Goal: Check status: Check status

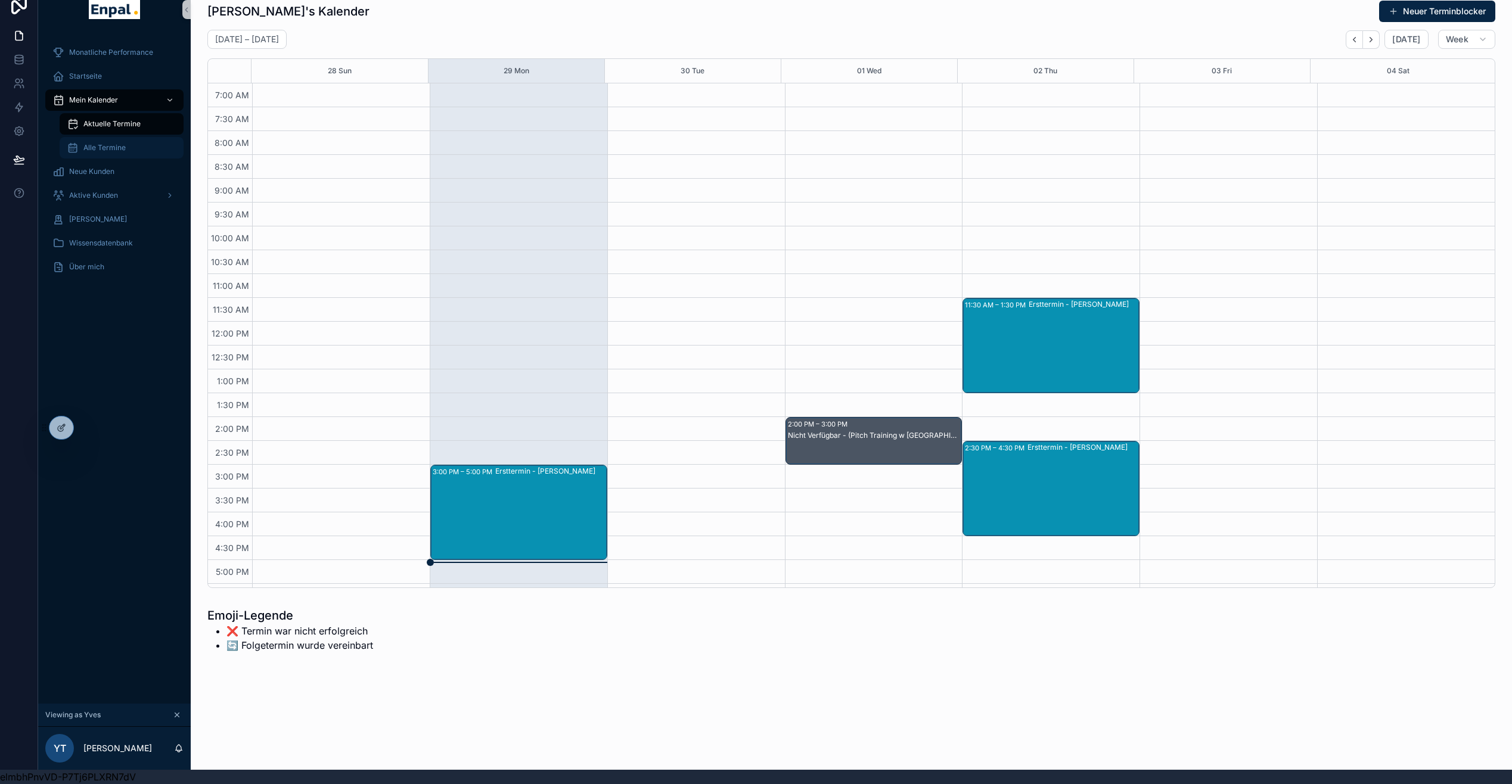
scroll to position [146, 0]
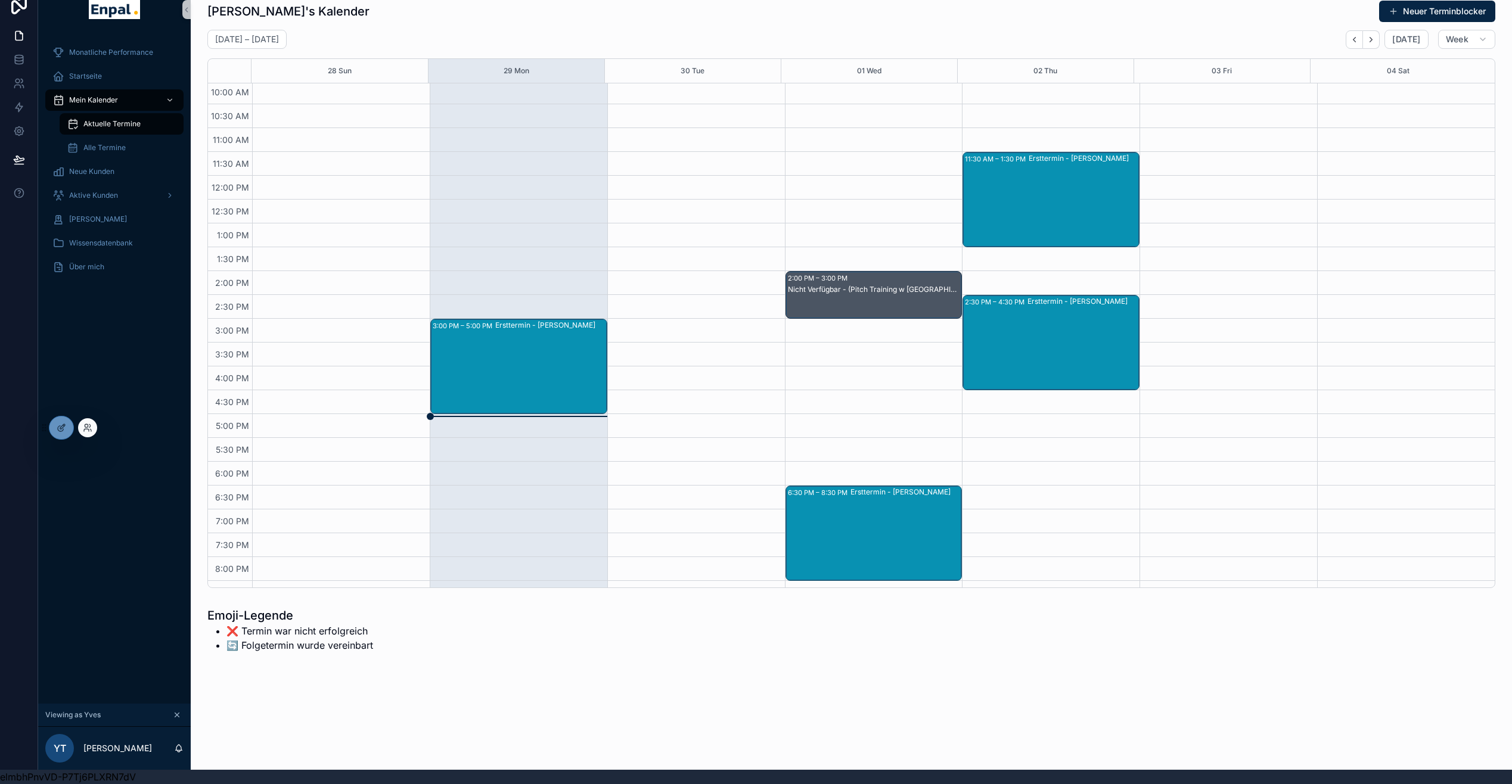
click at [80, 429] on div at bounding box center [88, 428] width 19 height 19
click at [88, 431] on icon at bounding box center [88, 428] width 10 height 10
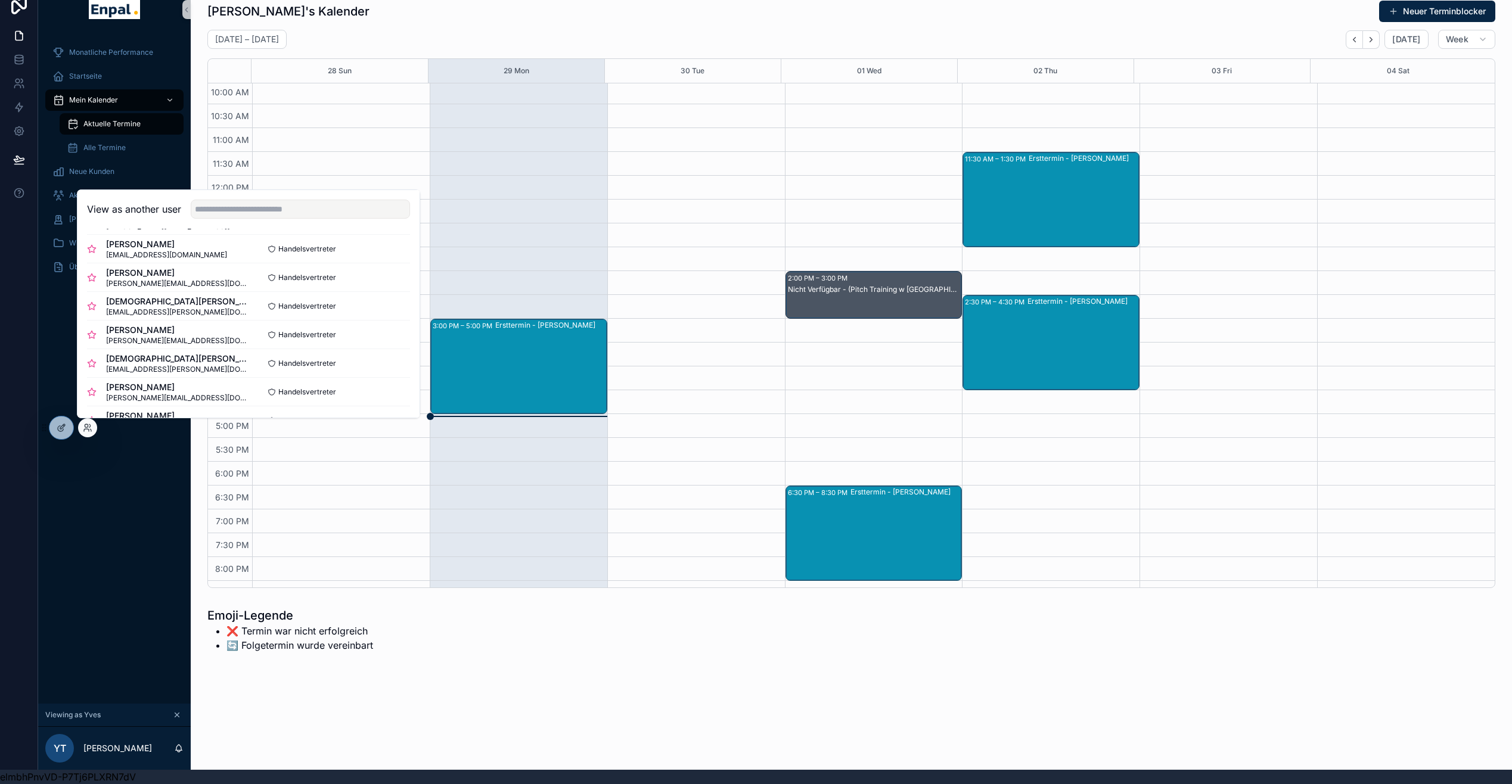
scroll to position [444, 0]
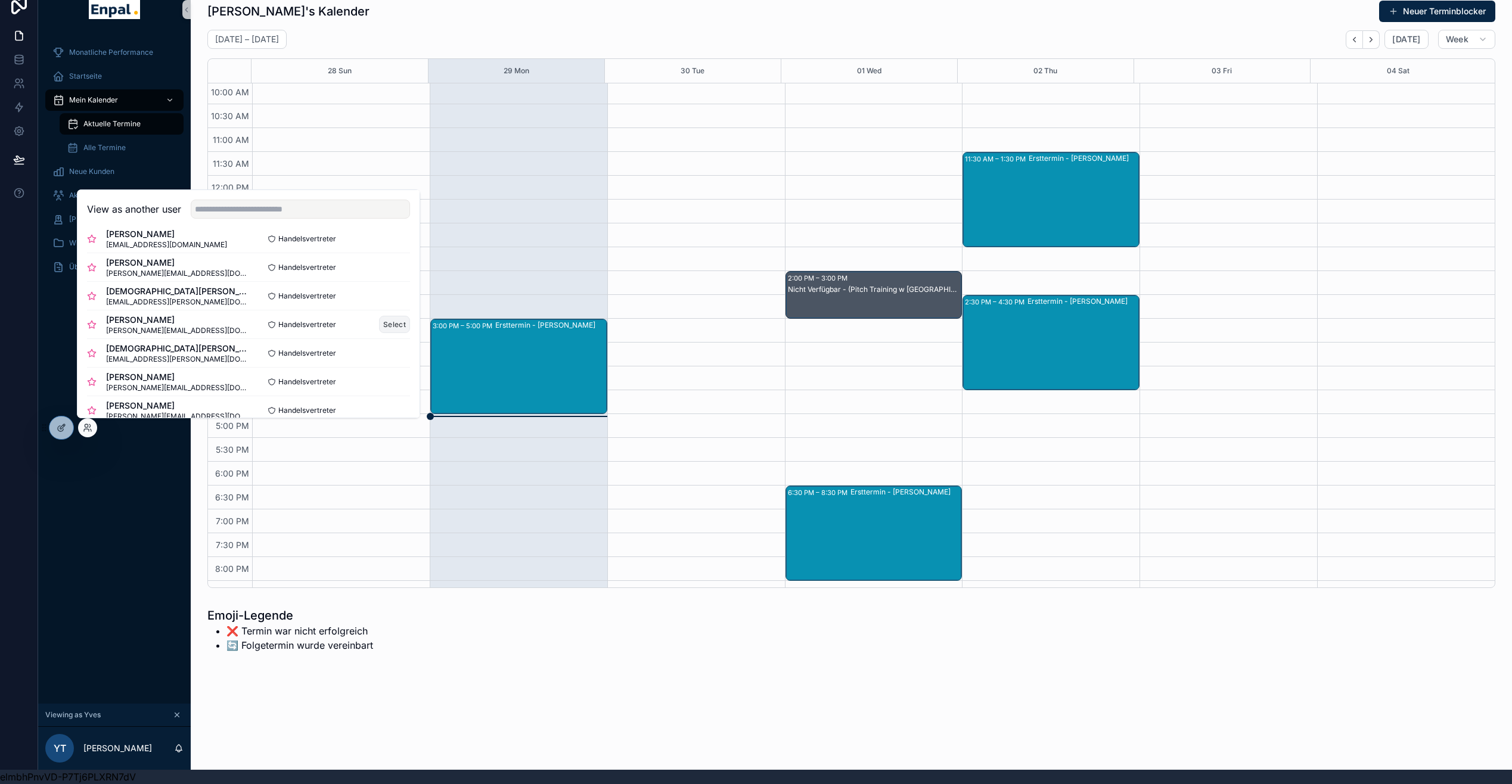
click at [387, 327] on button "Select" at bounding box center [394, 325] width 31 height 17
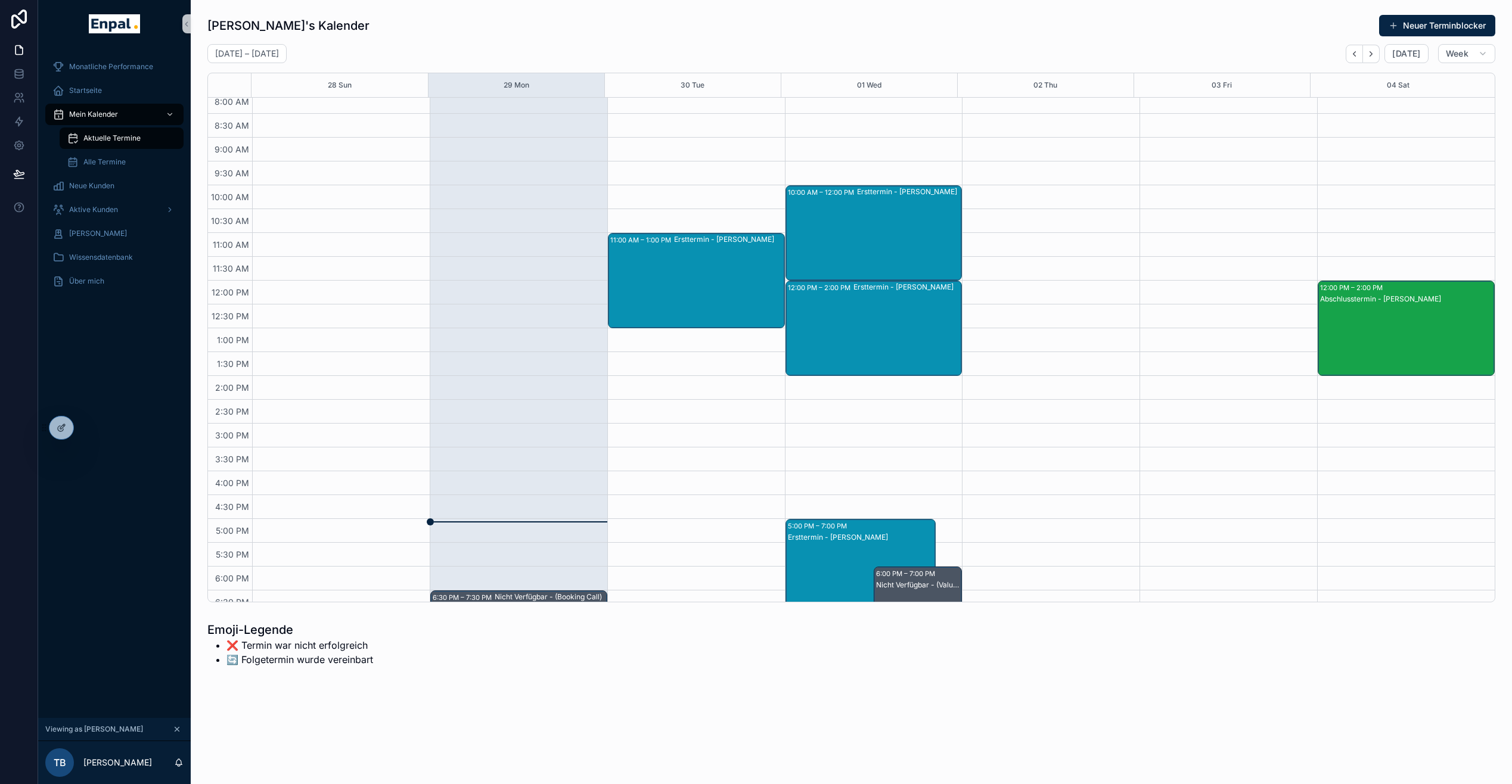
scroll to position [43, 0]
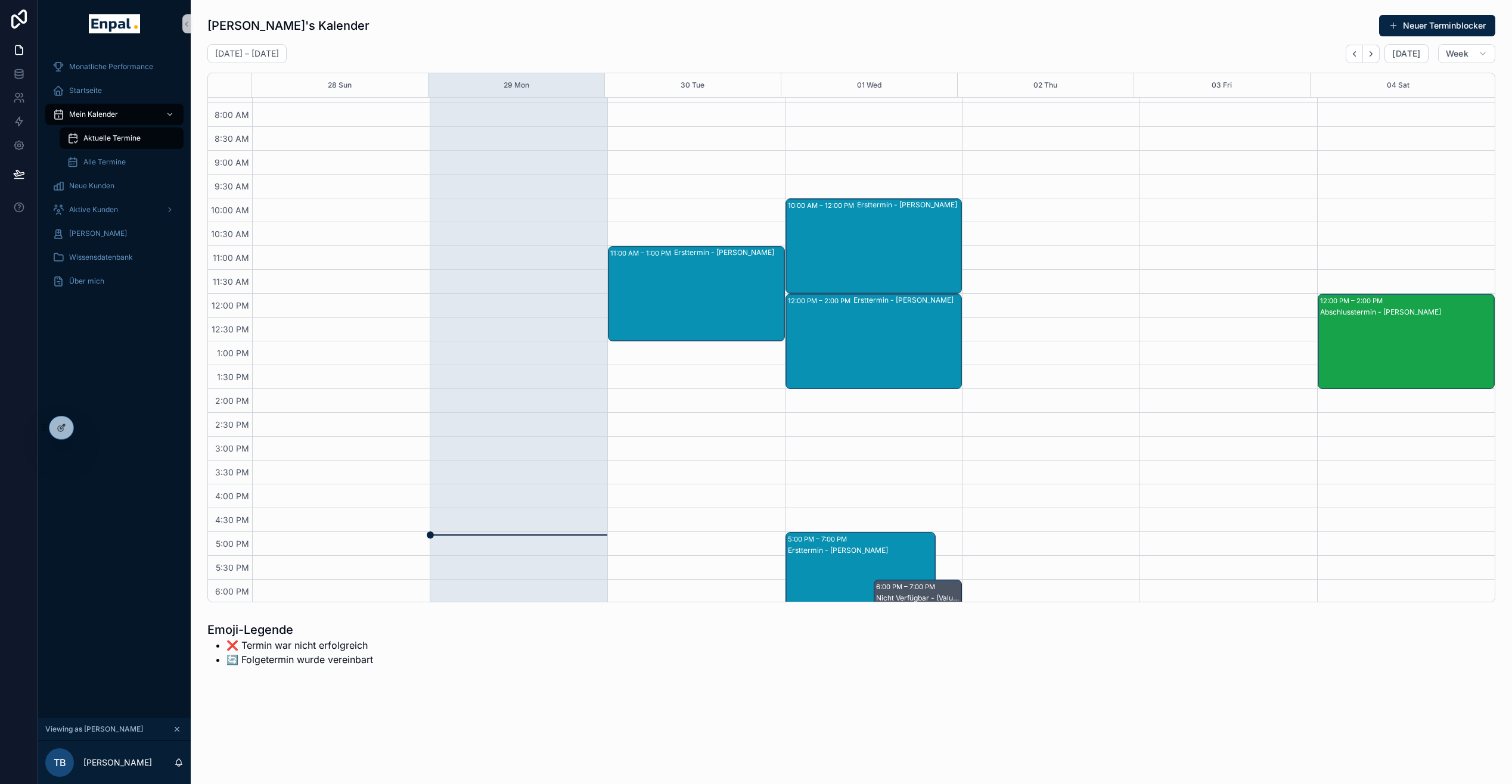
click at [691, 301] on div "Ersttermin - [PERSON_NAME]" at bounding box center [728, 294] width 109 height 93
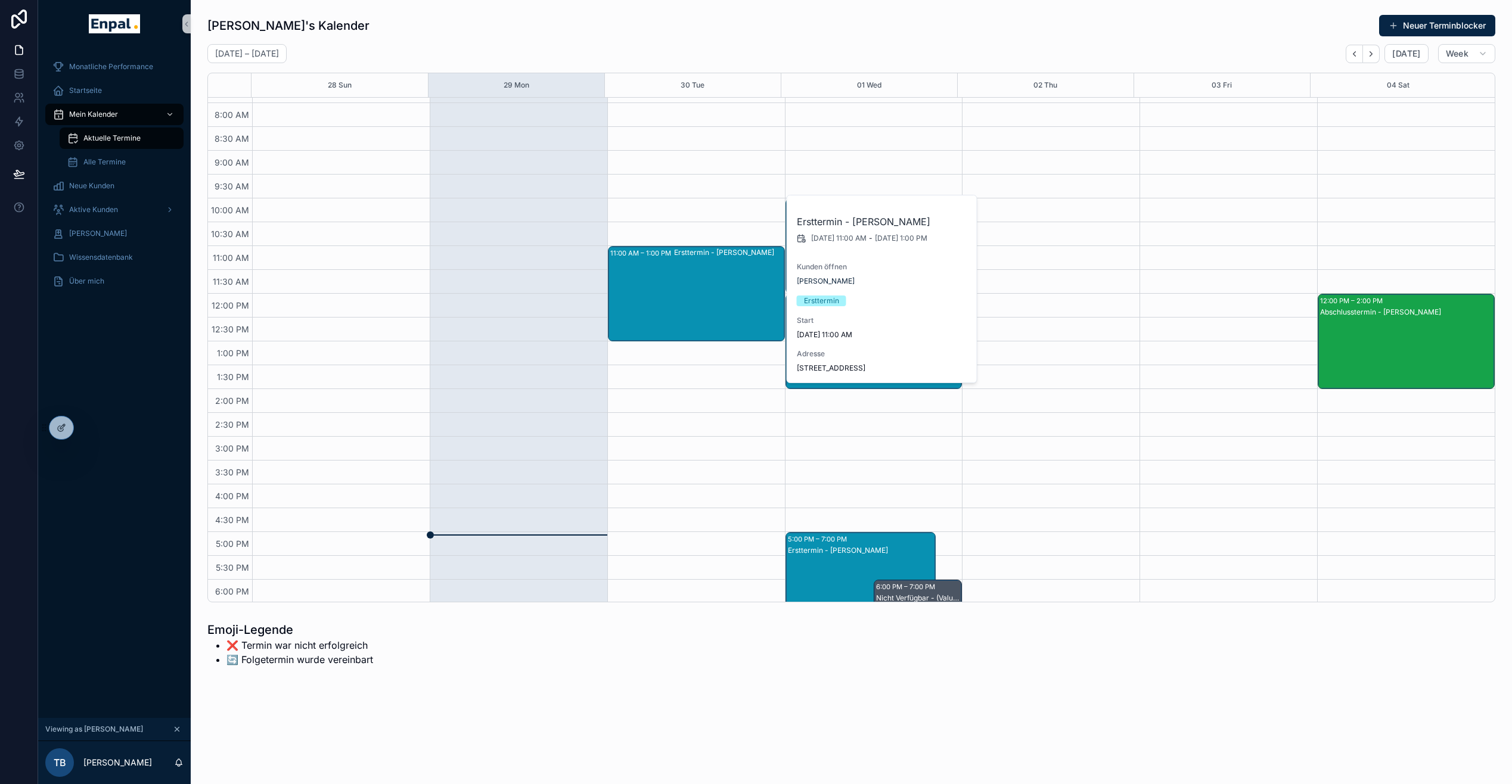
click at [1100, 285] on div "scrollable content" at bounding box center [1051, 413] width 178 height 715
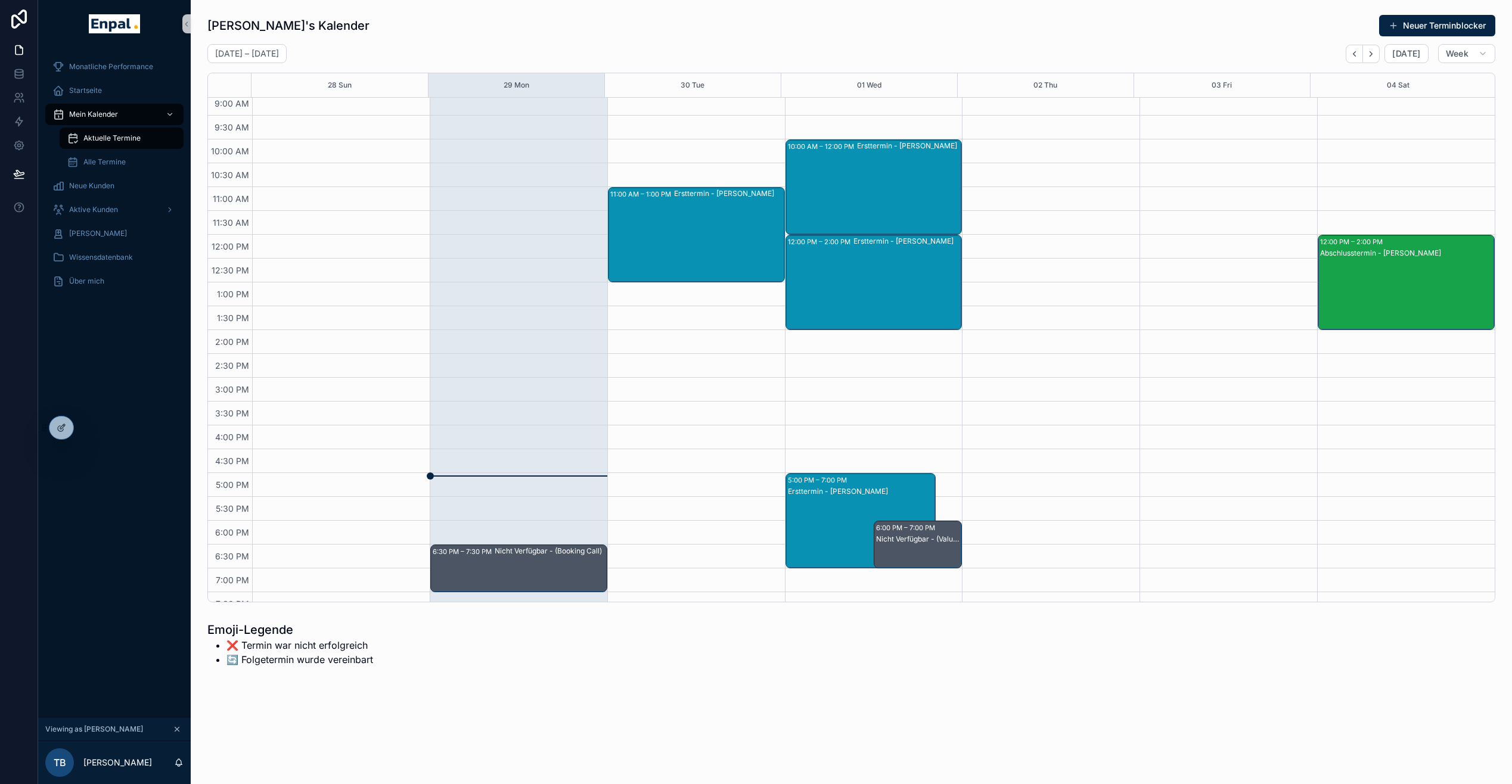
scroll to position [106, 0]
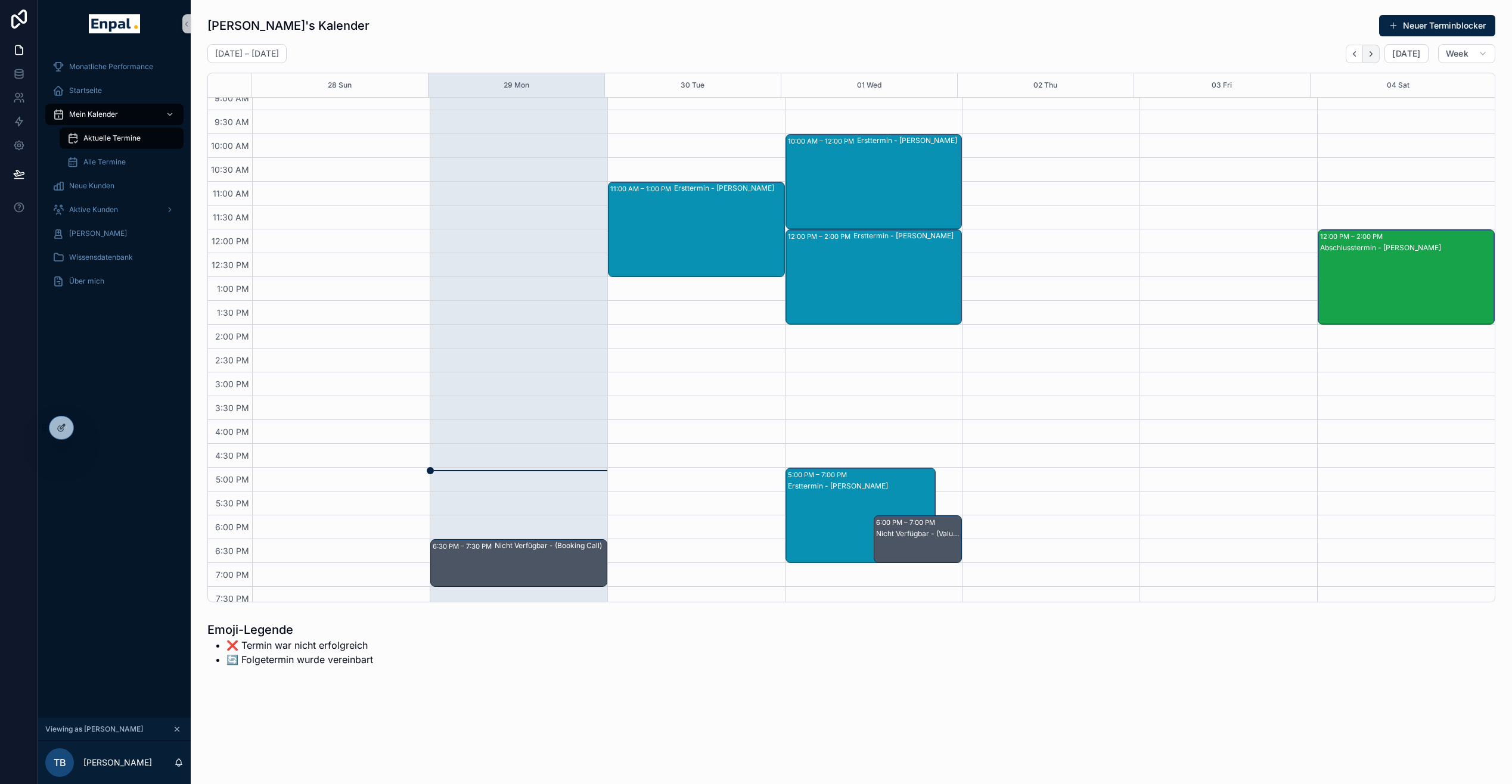
click at [1376, 55] on icon "Next" at bounding box center [1371, 53] width 9 height 9
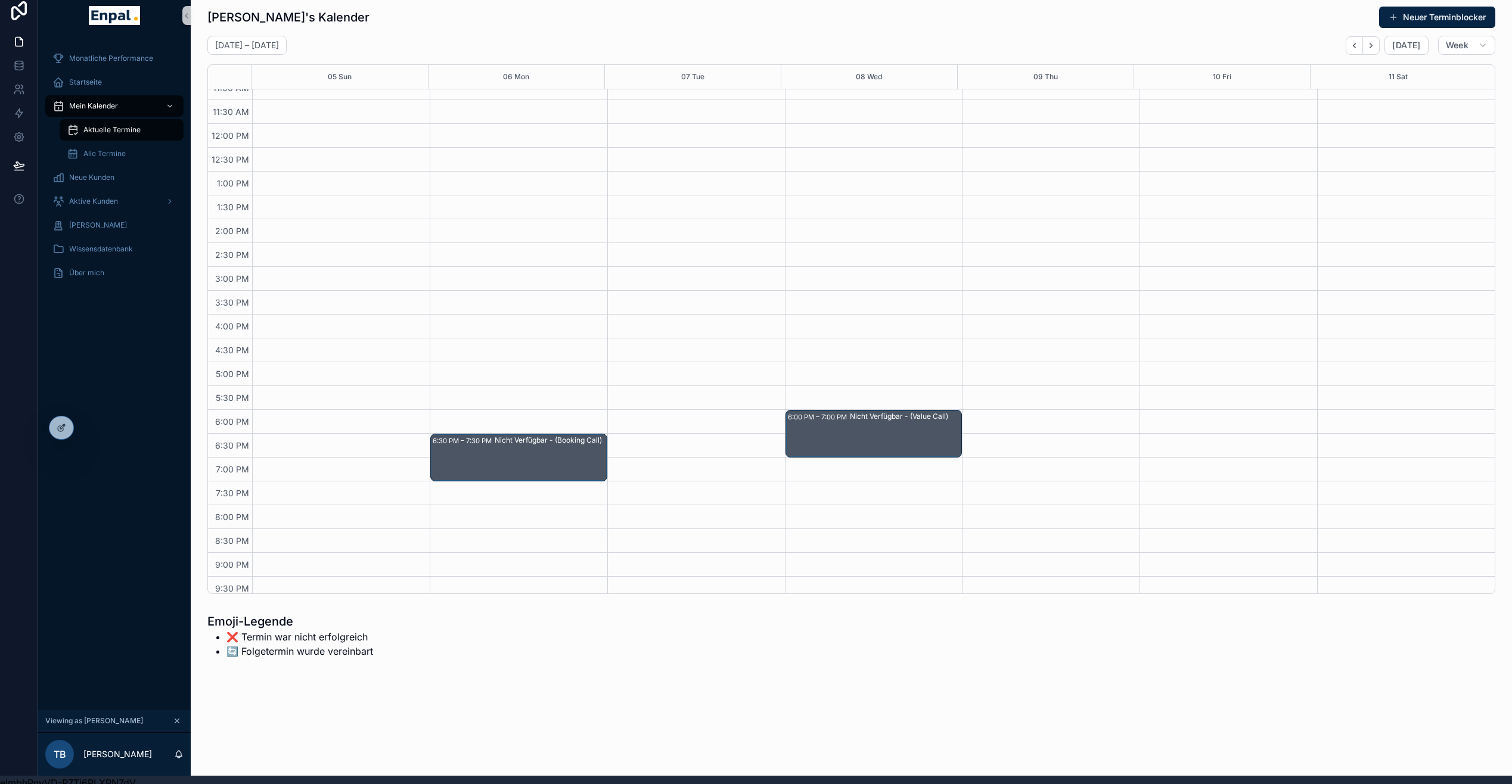
scroll to position [23, 0]
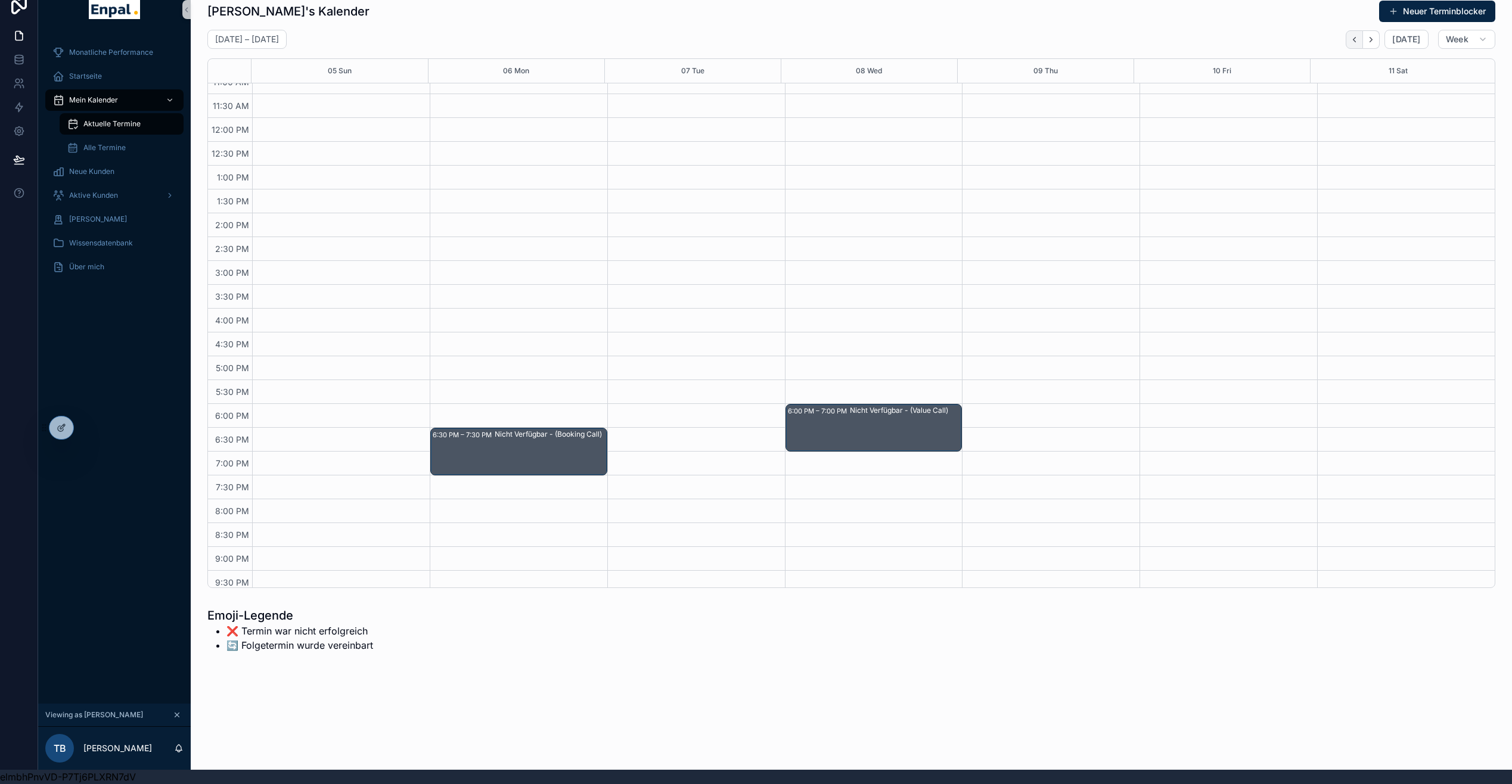
click at [1359, 35] on icon "Back" at bounding box center [1353, 39] width 9 height 9
